Goal: Task Accomplishment & Management: Complete application form

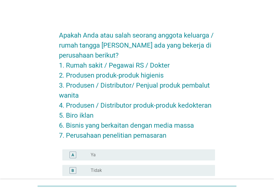
scroll to position [16, 0]
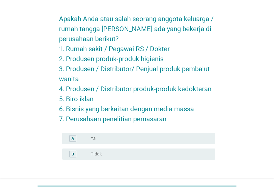
click at [93, 155] on label "Tidak" at bounding box center [96, 154] width 11 height 6
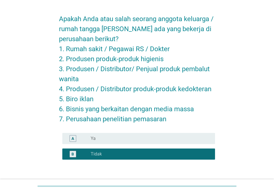
scroll to position [54, 0]
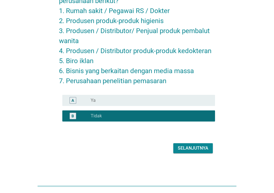
click at [183, 153] on div "Selanjutnya" at bounding box center [137, 147] width 156 height 13
click at [191, 152] on button "Selanjutnya" at bounding box center [192, 148] width 39 height 10
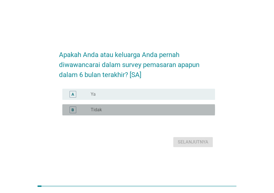
click at [98, 112] on label "Tidak" at bounding box center [96, 110] width 11 height 6
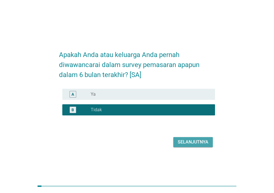
click at [202, 144] on div "Selanjutnya" at bounding box center [193, 142] width 31 height 7
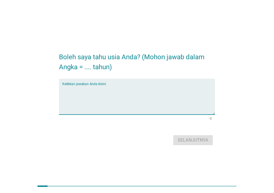
click at [172, 109] on textarea "Ketikkan jawaban Anda disini." at bounding box center [138, 99] width 153 height 29
type textarea "28"
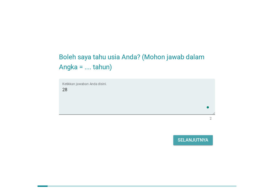
click at [188, 144] on button "Selanjutnya" at bounding box center [192, 140] width 39 height 10
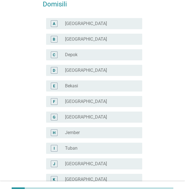
scroll to position [28, 0]
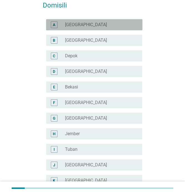
click at [103, 28] on div "radio_button_unchecked [GEOGRAPHIC_DATA]" at bounding box center [101, 24] width 73 height 7
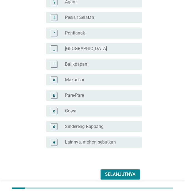
scroll to position [493, 0]
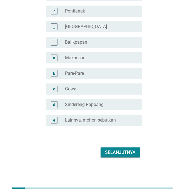
click at [119, 151] on div "Selanjutnya" at bounding box center [120, 152] width 31 height 7
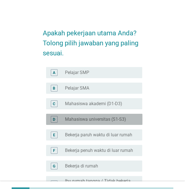
click at [109, 118] on label "Mahasiswa universitas (S1-S3)" at bounding box center [95, 119] width 61 height 6
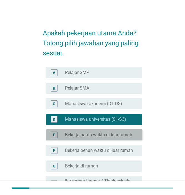
click at [116, 138] on label "Bekerja paruh waktu di luar rumah" at bounding box center [98, 135] width 67 height 6
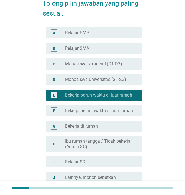
scroll to position [83, 0]
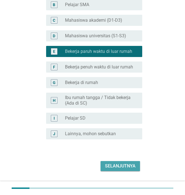
click at [121, 169] on div "Selanjutnya" at bounding box center [120, 166] width 31 height 7
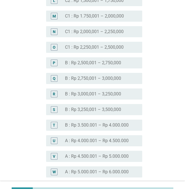
scroll to position [584, 0]
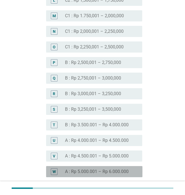
click at [97, 169] on label "A : Rp 5.000.001 – Rp 6.000.000" at bounding box center [97, 172] width 64 height 6
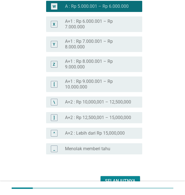
scroll to position [750, 0]
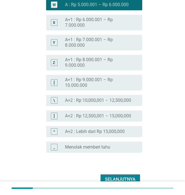
click at [119, 176] on div "Selanjutnya" at bounding box center [120, 179] width 31 height 7
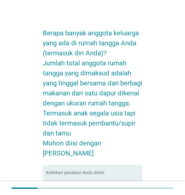
click at [119, 171] on textarea "Ketikkan jawaban Anda disini." at bounding box center [94, 185] width 96 height 29
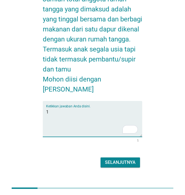
type textarea "1"
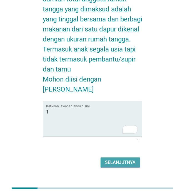
click at [124, 159] on div "Selanjutnya" at bounding box center [120, 162] width 31 height 7
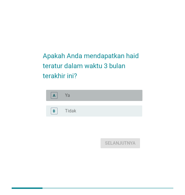
click at [124, 97] on div "radio_button_unchecked Ya" at bounding box center [99, 96] width 68 height 6
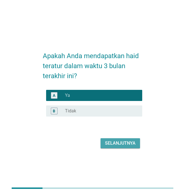
click at [124, 141] on div "Selanjutnya" at bounding box center [120, 143] width 31 height 7
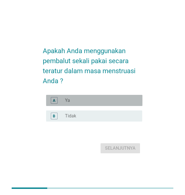
click at [128, 101] on div "radio_button_unchecked Ya" at bounding box center [99, 101] width 68 height 6
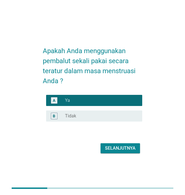
click at [133, 147] on div "Selanjutnya" at bounding box center [120, 148] width 31 height 7
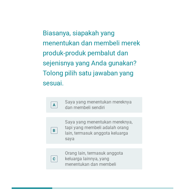
click at [121, 103] on label "Saya yang menentukan mereknya dan membeli sendiri" at bounding box center [99, 104] width 68 height 11
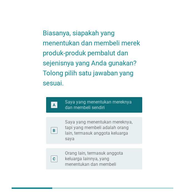
scroll to position [44, 0]
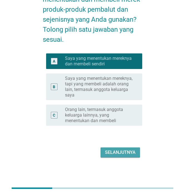
click at [114, 155] on div "Selanjutnya" at bounding box center [120, 152] width 31 height 7
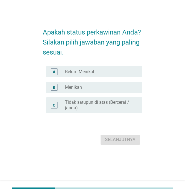
scroll to position [0, 0]
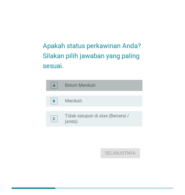
click at [98, 85] on div "radio_button_unchecked Belum Menikah" at bounding box center [99, 86] width 68 height 6
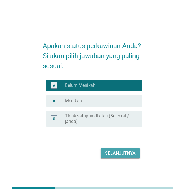
click at [120, 153] on div "Selanjutnya" at bounding box center [120, 153] width 31 height 7
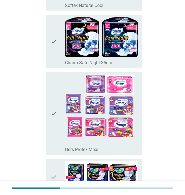
scroll to position [448, 0]
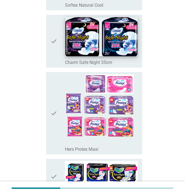
click at [111, 36] on img at bounding box center [101, 36] width 72 height 39
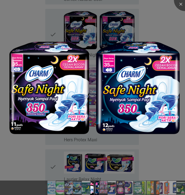
click at [165, 24] on div at bounding box center [92, 97] width 185 height 195
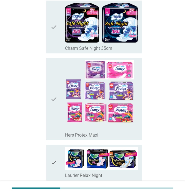
scroll to position [464, 0]
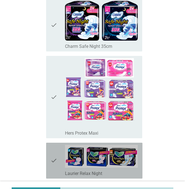
click at [52, 150] on icon "check" at bounding box center [54, 160] width 7 height 31
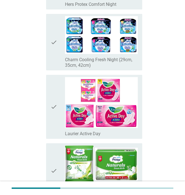
scroll to position [1506, 0]
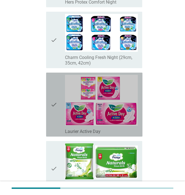
click at [53, 104] on icon "check" at bounding box center [54, 104] width 7 height 59
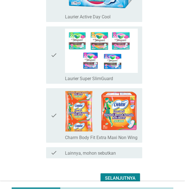
scroll to position [1779, 0]
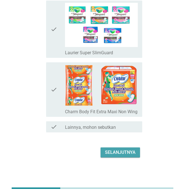
click at [132, 151] on div "Selanjutnya" at bounding box center [120, 152] width 31 height 7
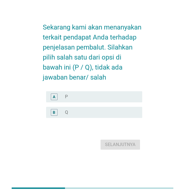
scroll to position [0, 0]
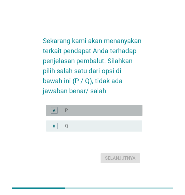
click at [98, 108] on div "radio_button_unchecked P" at bounding box center [99, 111] width 68 height 6
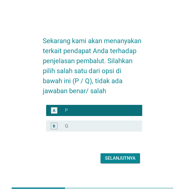
scroll to position [14, 0]
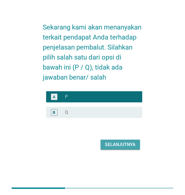
click at [111, 147] on div "Selanjutnya" at bounding box center [120, 144] width 31 height 7
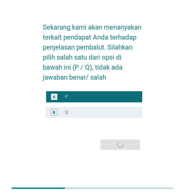
scroll to position [0, 0]
